Goal: Use online tool/utility: Utilize a website feature to perform a specific function

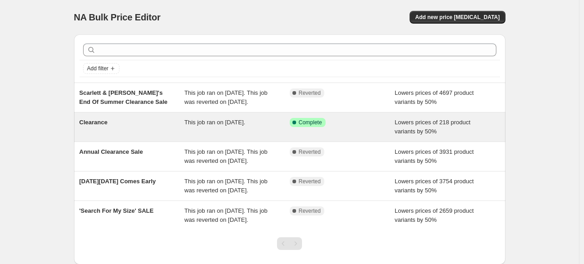
click at [296, 136] on div "Success Complete Complete" at bounding box center [342, 127] width 105 height 18
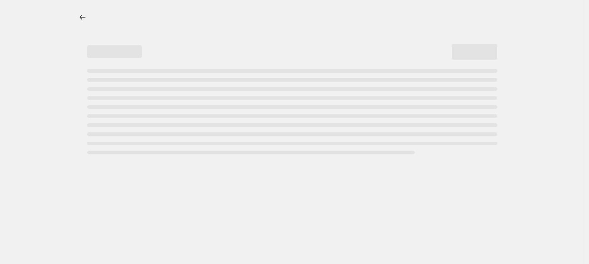
select select "percentage"
select select "no_change"
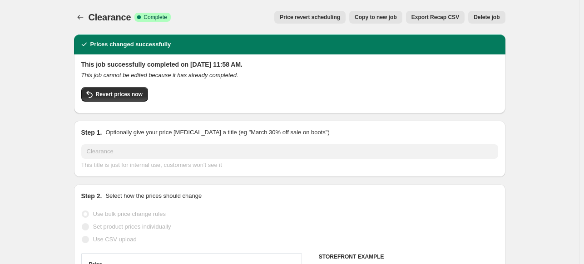
select select "collection"
click at [307, 21] on button "Price revert scheduling" at bounding box center [309, 17] width 71 height 13
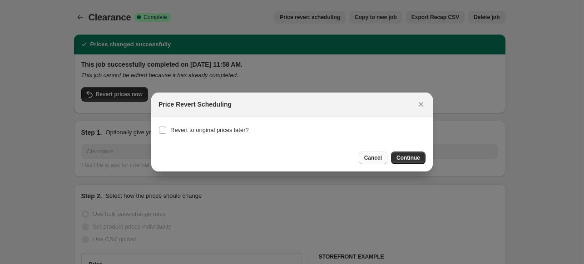
click at [365, 159] on button "Cancel" at bounding box center [373, 158] width 29 height 13
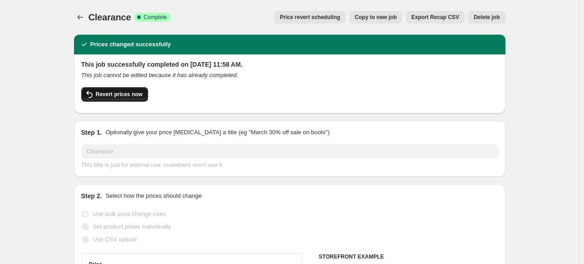
click at [119, 96] on span "Revert prices now" at bounding box center [119, 94] width 47 height 7
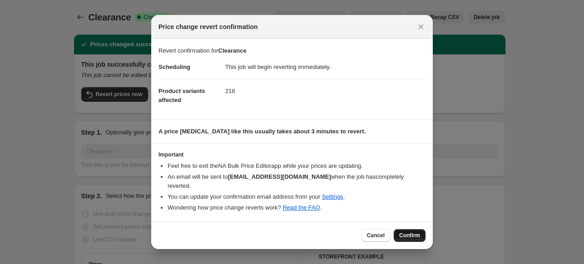
click at [414, 229] on button "Confirm" at bounding box center [410, 235] width 32 height 13
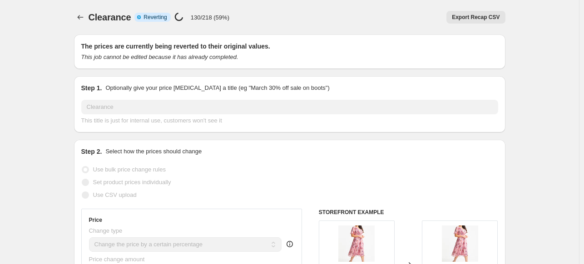
select select "percentage"
select select "no_change"
select select "collection"
